Goal: Transaction & Acquisition: Purchase product/service

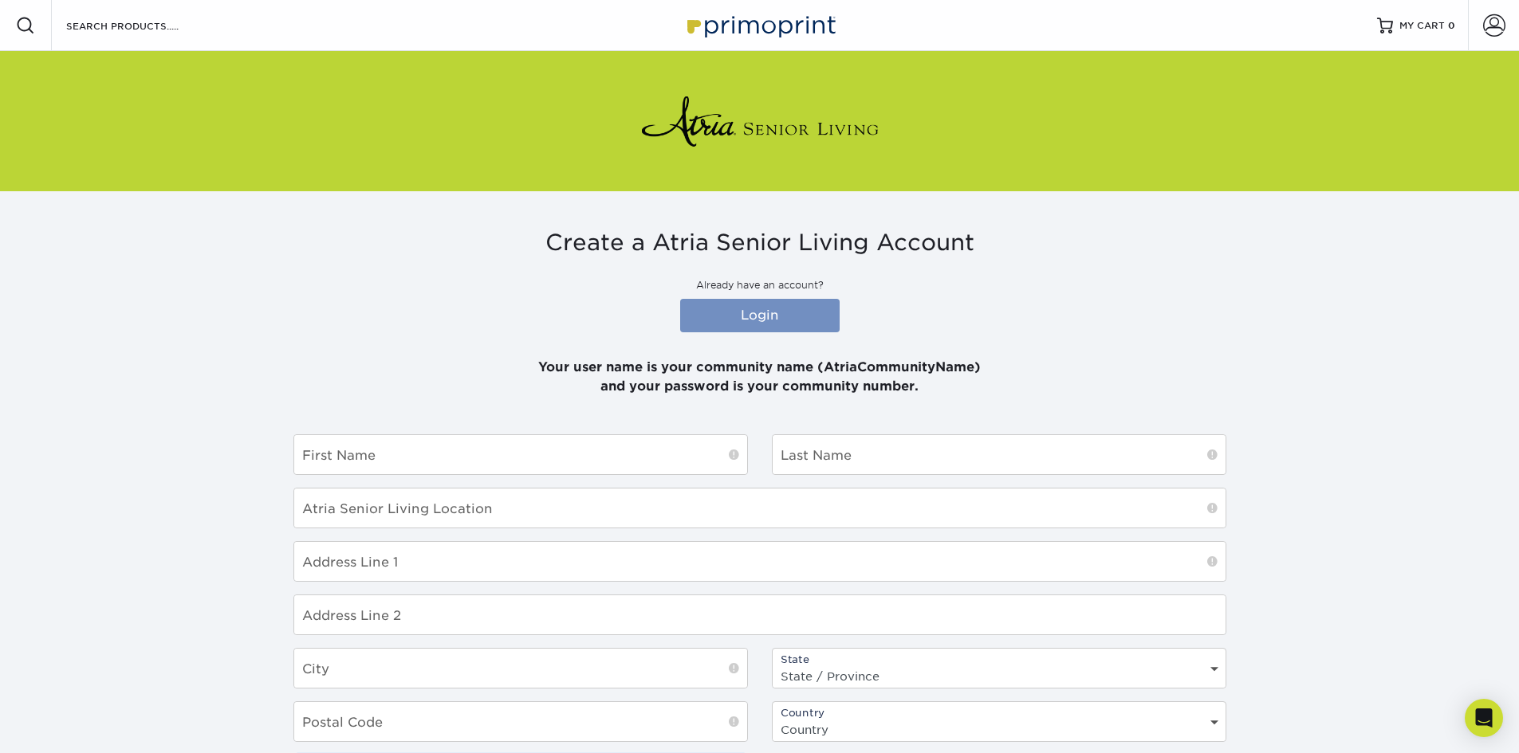
type input "ATRIATANGLEWOOD"
click at [752, 318] on link "Login" at bounding box center [759, 315] width 159 height 33
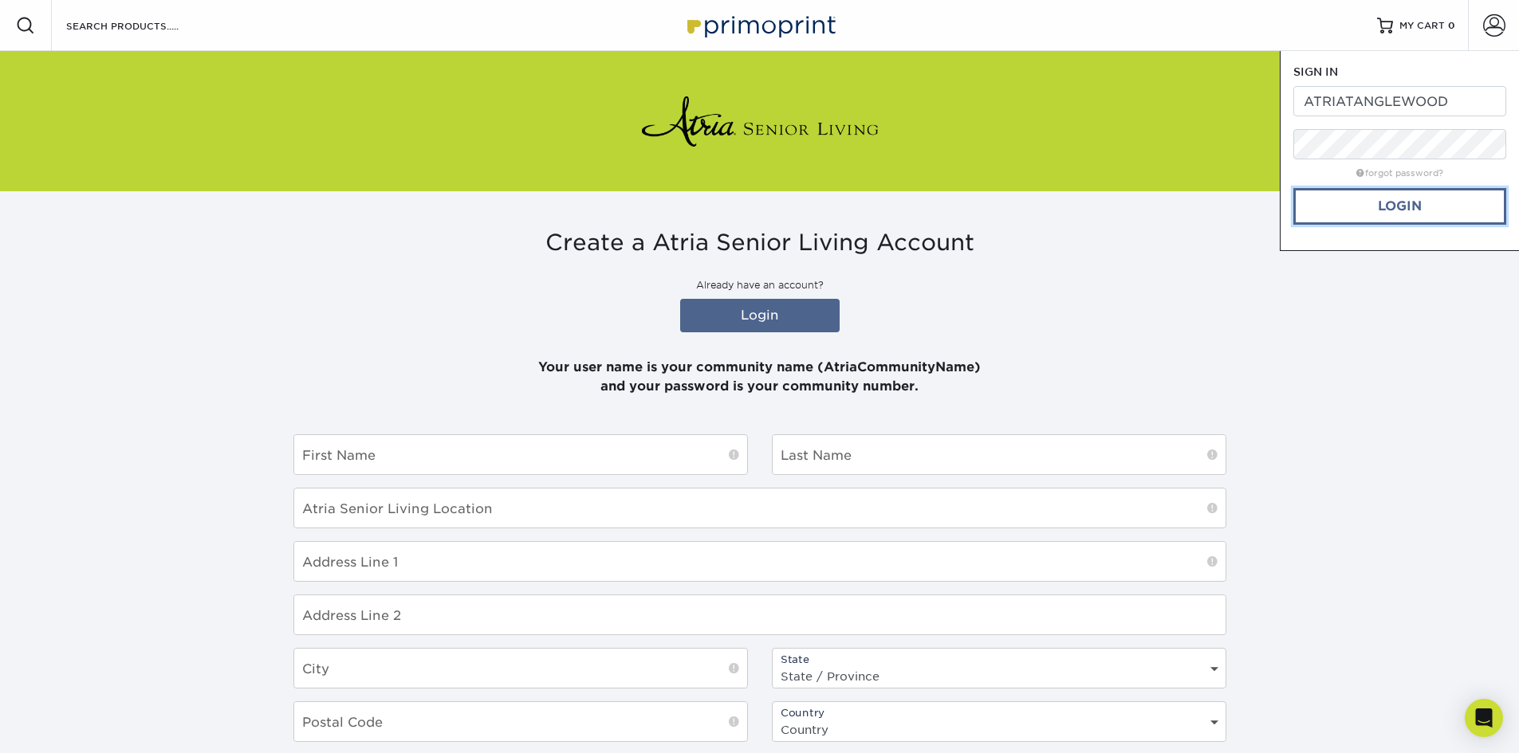
click at [1319, 211] on link "Login" at bounding box center [1399, 206] width 213 height 37
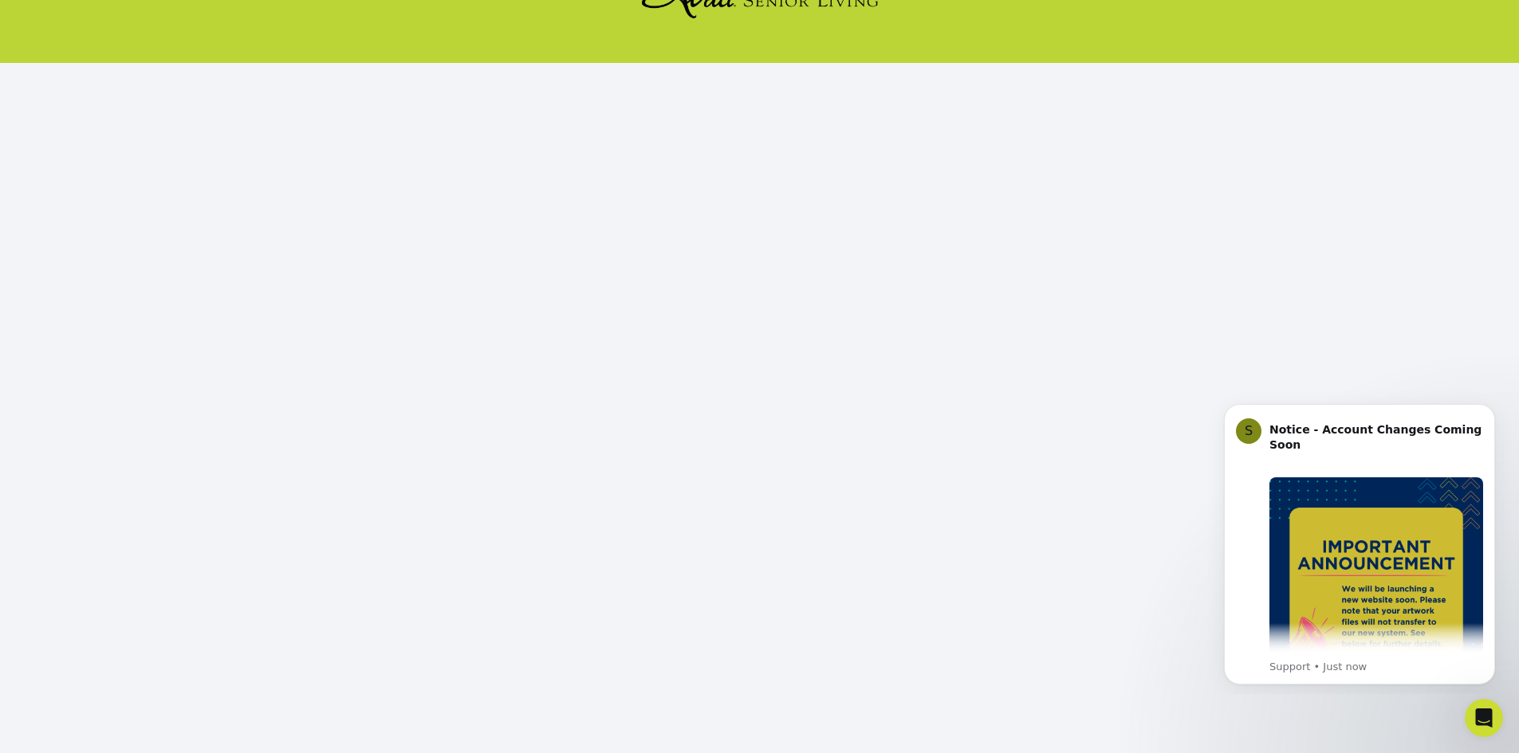
scroll to position [146, 0]
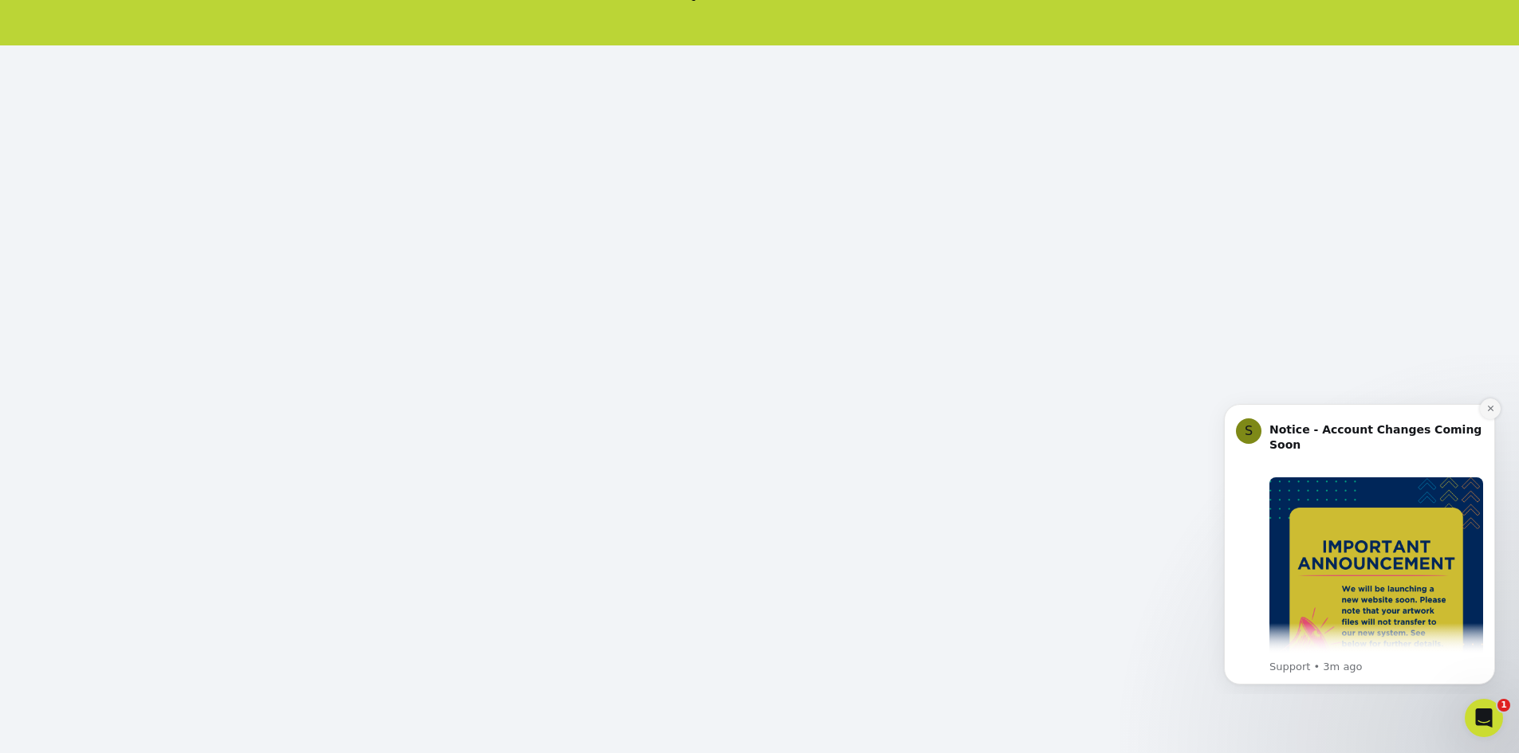
click at [1486, 407] on icon "Dismiss notification" at bounding box center [1490, 408] width 9 height 9
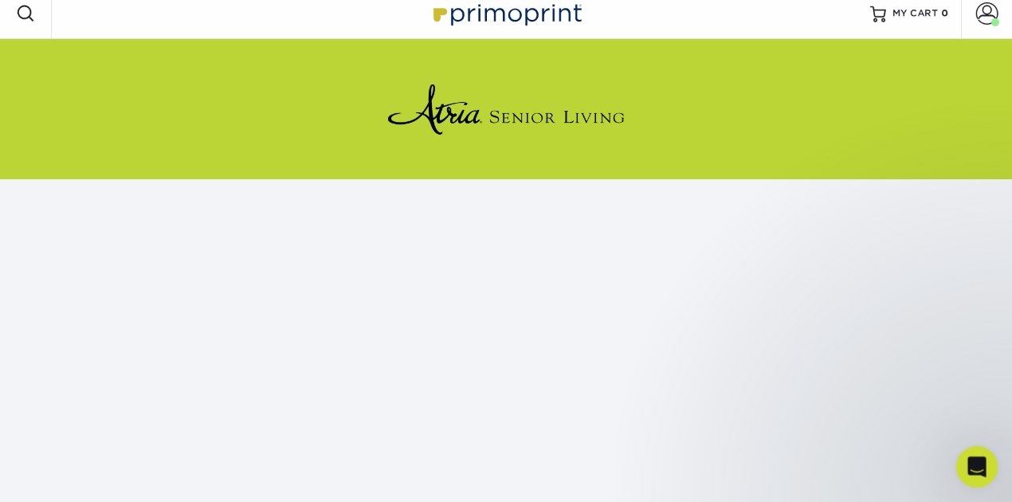
scroll to position [0, 0]
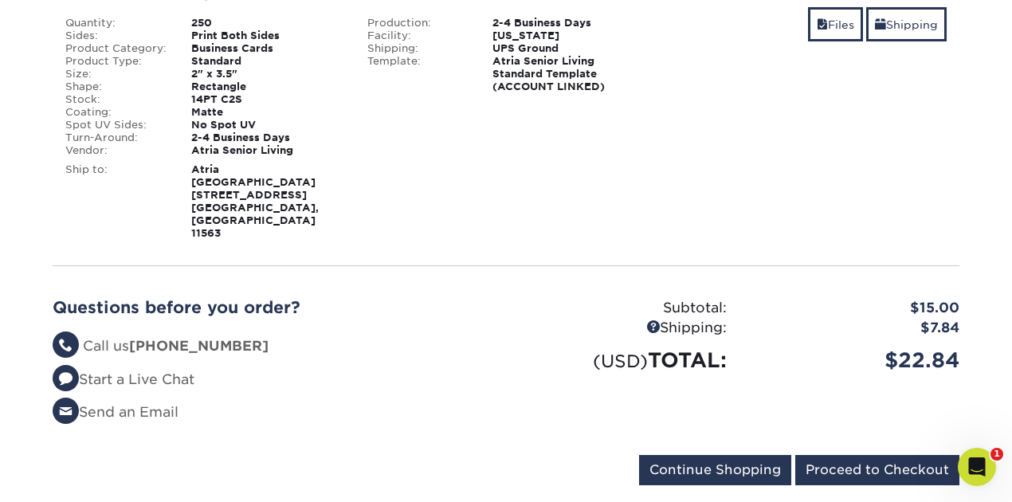
scroll to position [255, 0]
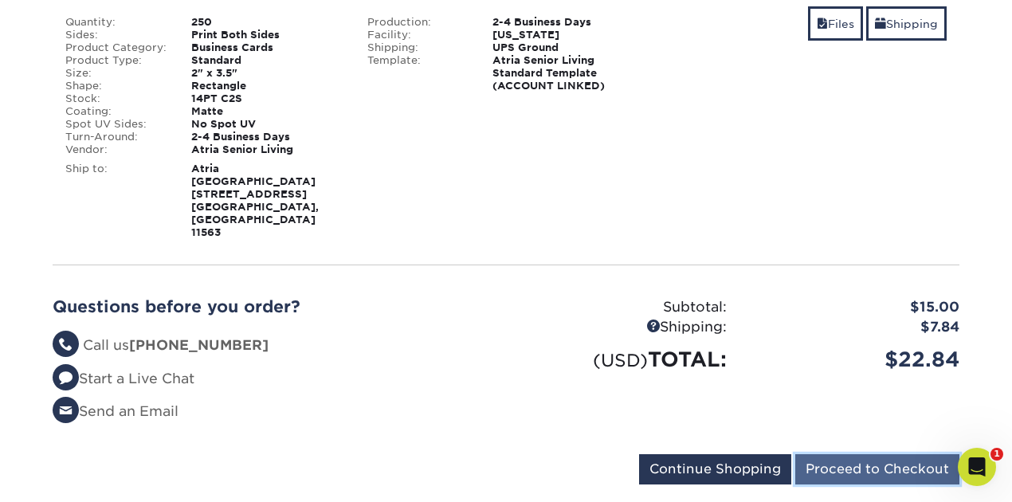
click at [843, 454] on input "Proceed to Checkout" at bounding box center [878, 469] width 164 height 30
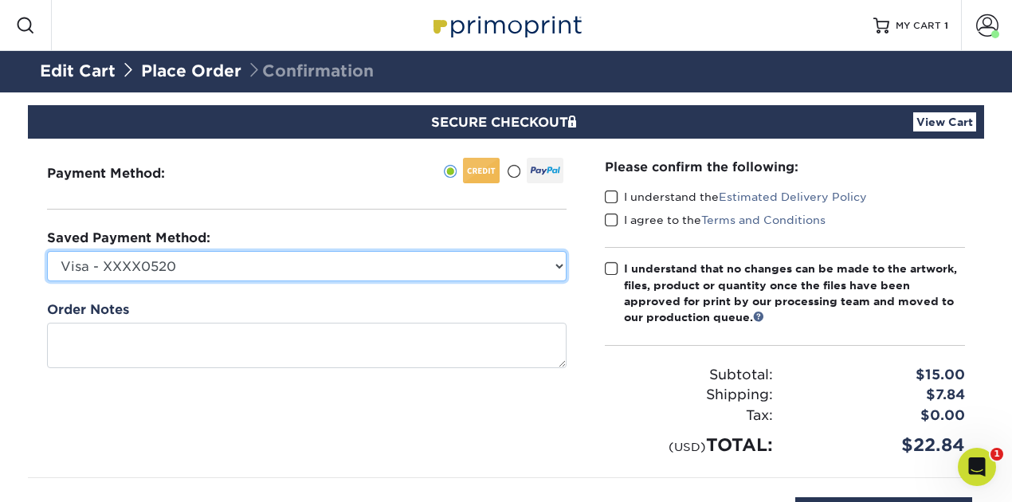
click at [245, 265] on select "Visa - XXXX0520 Visa - XXXX4746 New Credit Card" at bounding box center [307, 266] width 520 height 30
select select "49775"
click at [47, 251] on select "Visa - XXXX0520 Visa - XXXX4746 New Credit Card" at bounding box center [307, 266] width 520 height 30
click at [231, 277] on select "Visa - XXXX0520 Visa - XXXX4746 New Credit Card" at bounding box center [307, 266] width 520 height 30
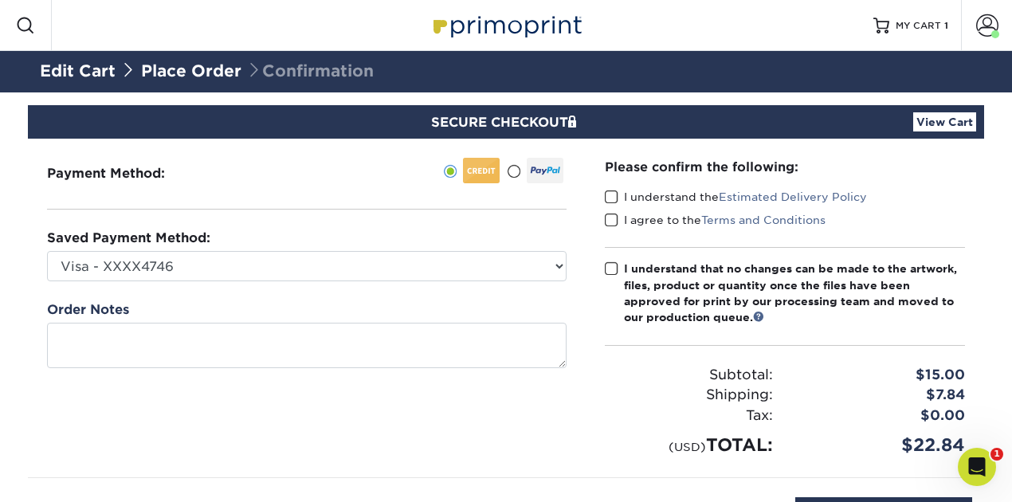
click at [362, 408] on div "Payment Method:" at bounding box center [307, 308] width 558 height 339
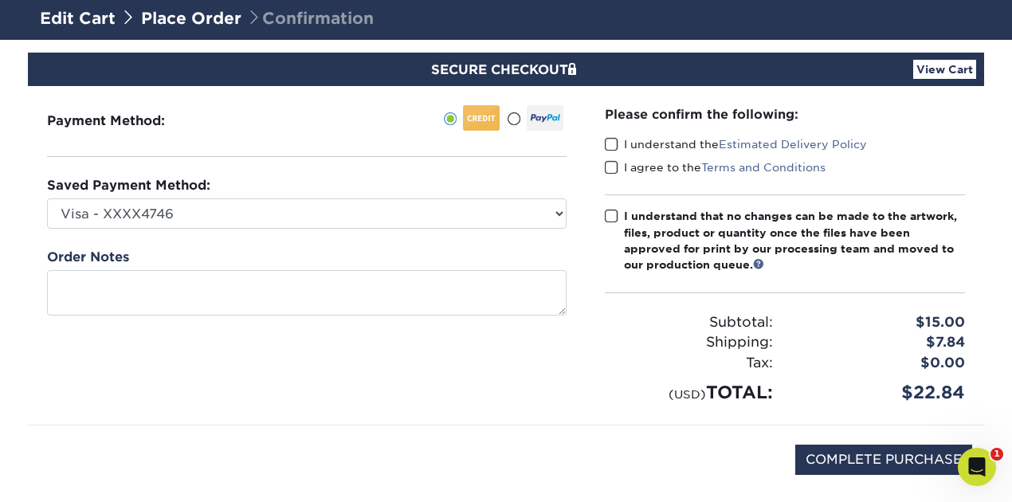
click at [607, 144] on span at bounding box center [612, 144] width 14 height 15
click at [0, 0] on input "I understand the Estimated Delivery Policy" at bounding box center [0, 0] width 0 height 0
click at [607, 172] on span at bounding box center [612, 167] width 14 height 15
click at [0, 0] on input "I agree to the Terms and Conditions" at bounding box center [0, 0] width 0 height 0
click at [609, 212] on span at bounding box center [612, 216] width 14 height 15
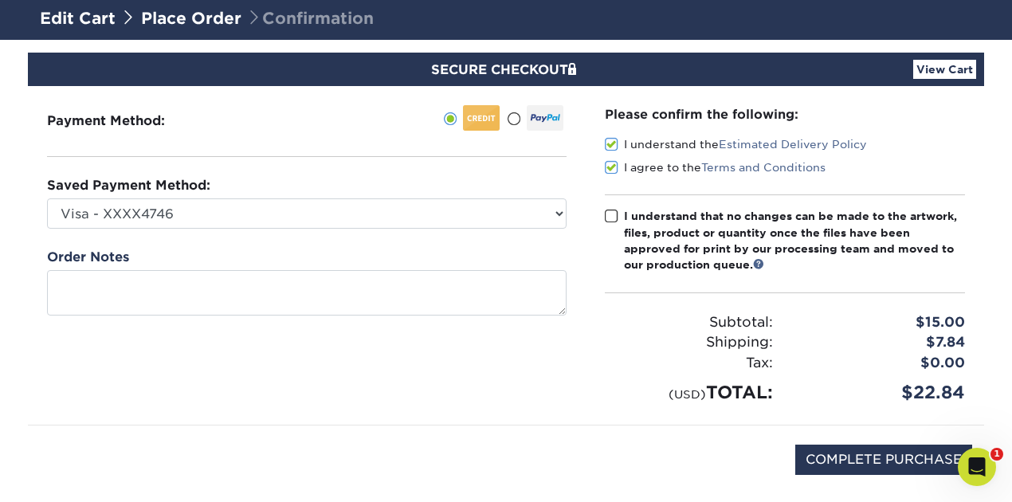
click at [0, 0] on input "I understand that no changes can be made to the artwork, files, product or quan…" at bounding box center [0, 0] width 0 height 0
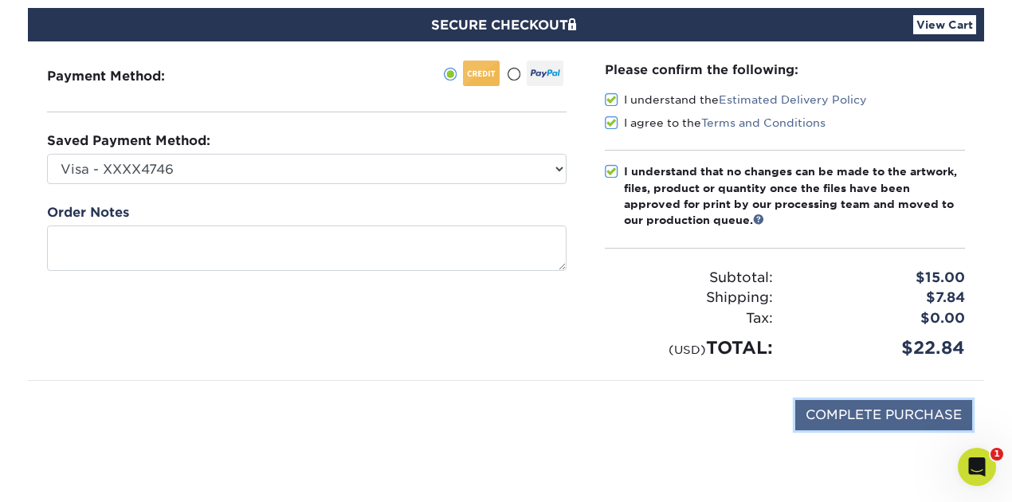
click at [818, 407] on input "COMPLETE PURCHASE" at bounding box center [884, 415] width 177 height 30
type input "PROCESSING, PLEASE WAIT..."
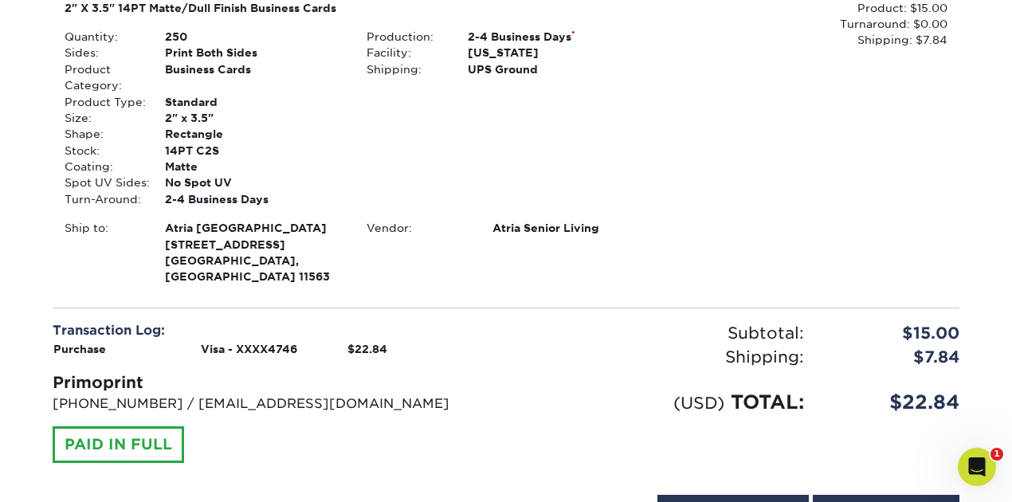
scroll to position [424, 0]
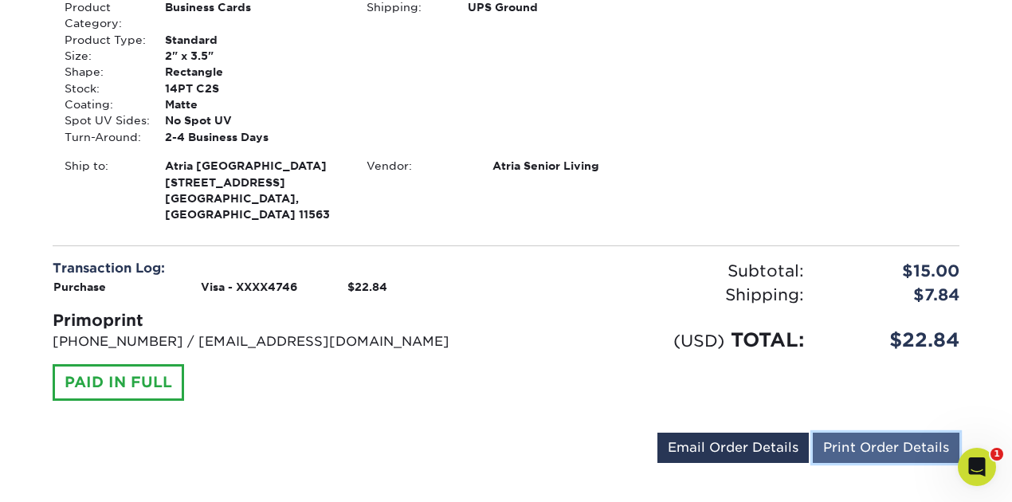
click at [835, 433] on link "Print Order Details" at bounding box center [886, 448] width 147 height 30
